Goal: Task Accomplishment & Management: Use online tool/utility

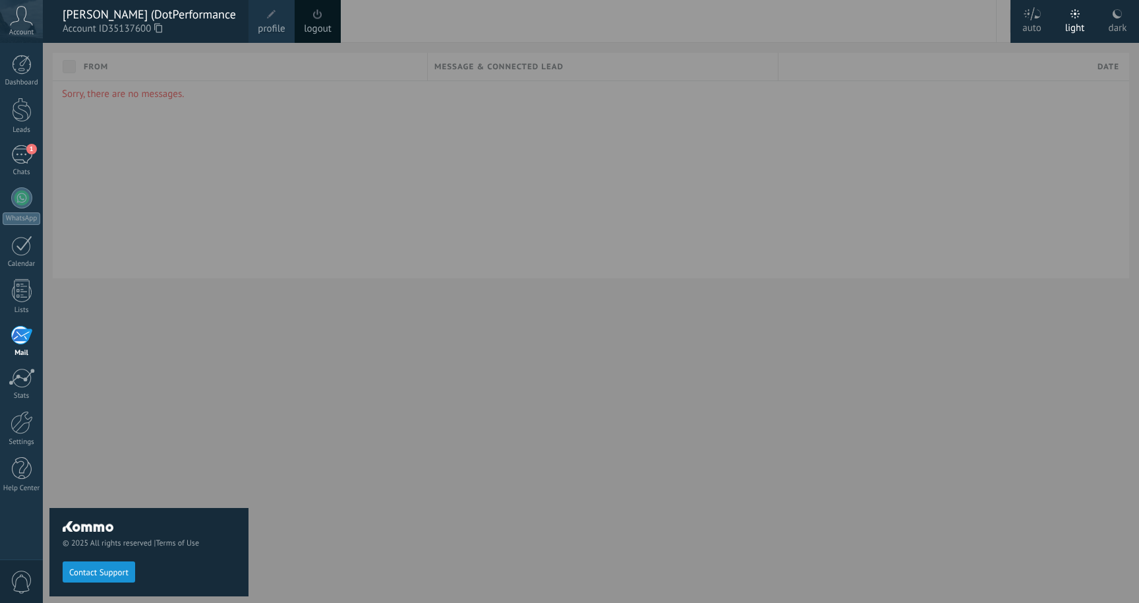
scroll to position [20, 0]
click at [123, 392] on div "© 2025 All rights reserved | Terms of Use Contact Support" at bounding box center [148, 323] width 199 height 560
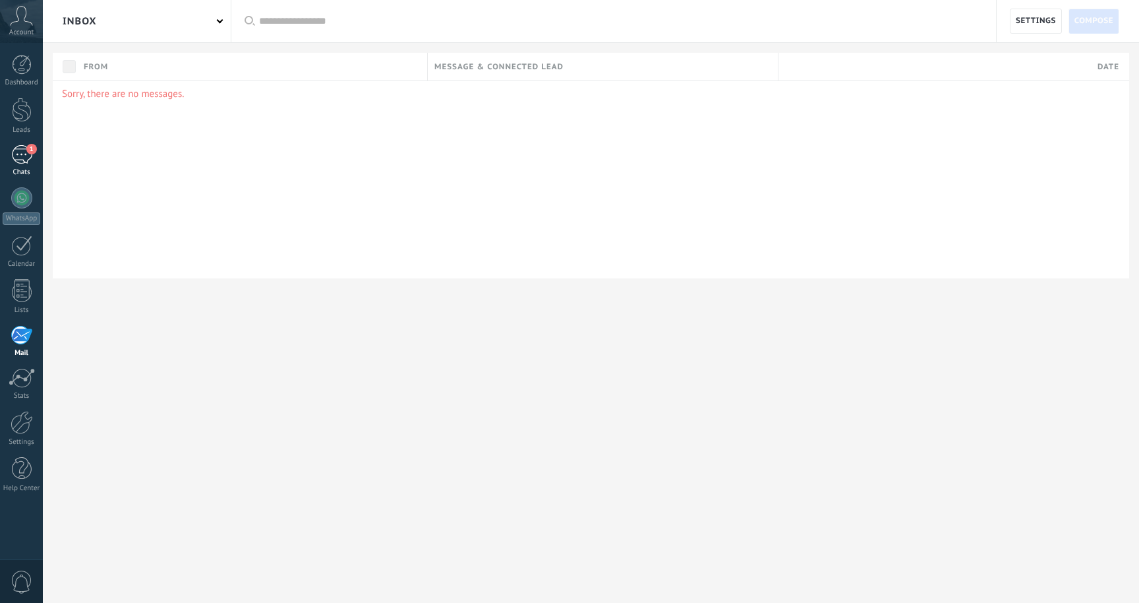
click at [22, 154] on div "1" at bounding box center [21, 154] width 21 height 19
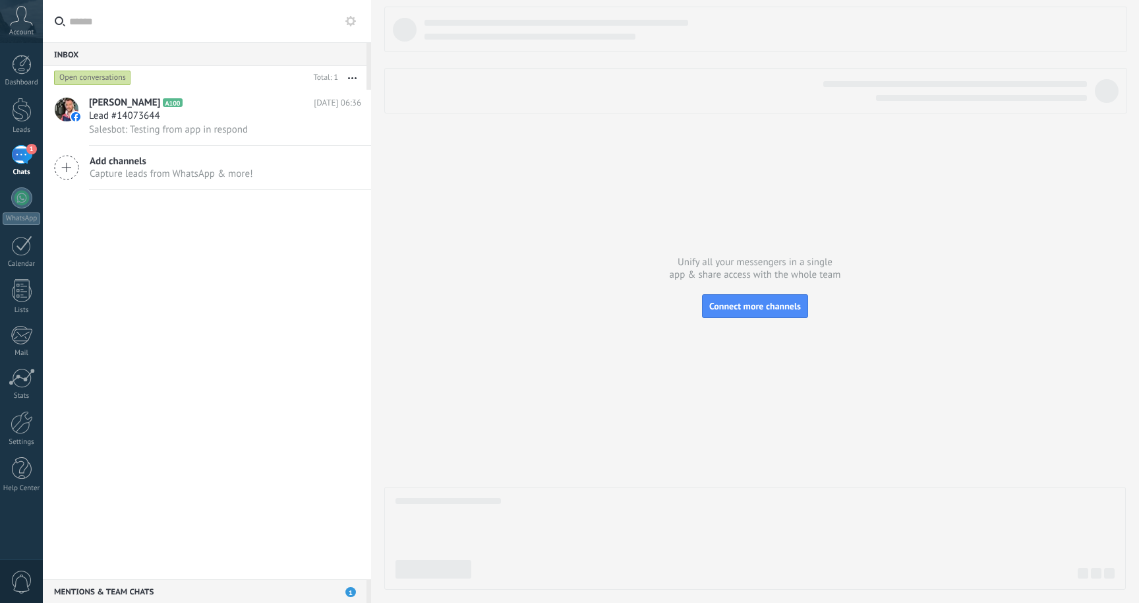
click at [104, 159] on span "Add channels" at bounding box center [171, 161] width 163 height 13
